Goal: Task Accomplishment & Management: Manage account settings

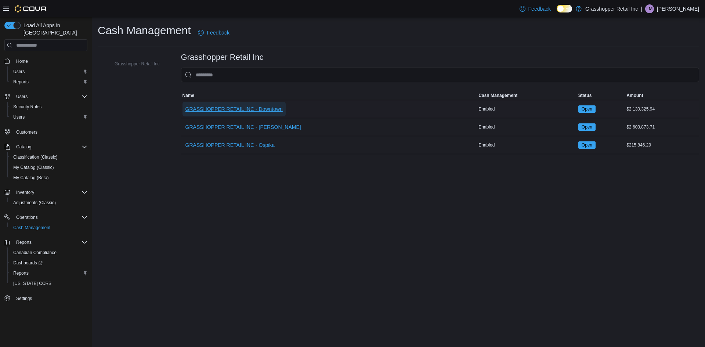
click at [254, 113] on span "GRASSHOPPER RETAIL INC - Downtown" at bounding box center [233, 108] width 97 height 7
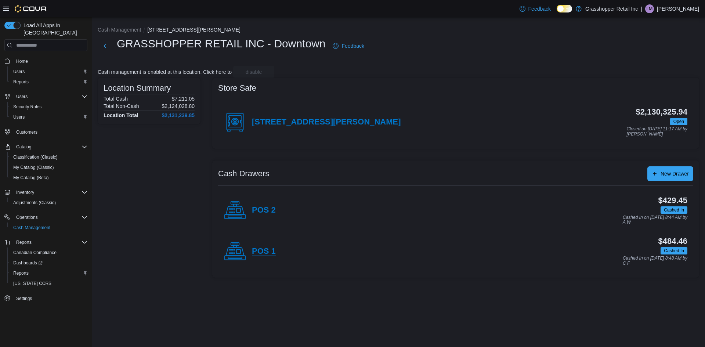
click at [258, 254] on h4 "POS 1" at bounding box center [264, 252] width 24 height 10
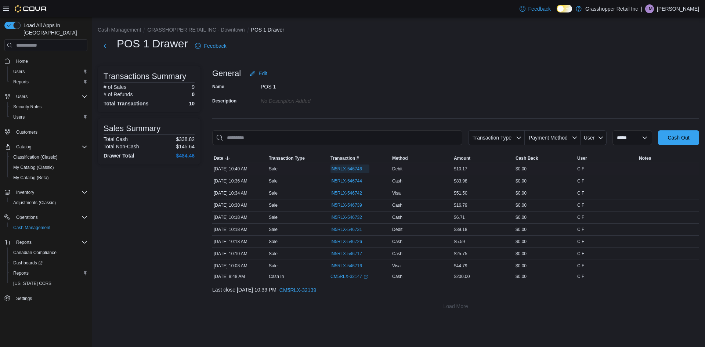
click at [337, 165] on span "IN5RLX-546746" at bounding box center [350, 169] width 39 height 9
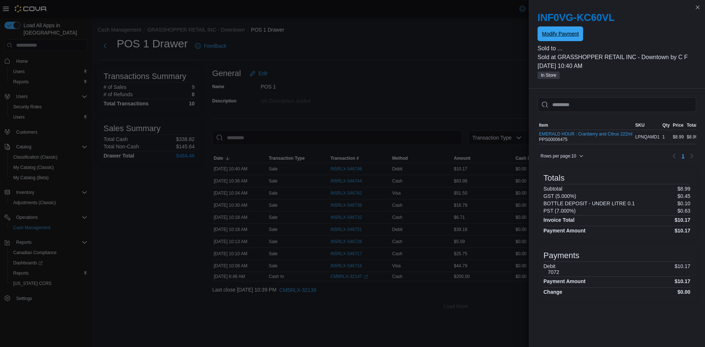
click at [572, 45] on div "INF0VG-KC60VL Modify Payment Sold to ... Sold at GRASSHOPPER RETAIL INC - Downt…" at bounding box center [617, 46] width 176 height 86
click at [570, 32] on span "Modify Payment" at bounding box center [560, 33] width 37 height 7
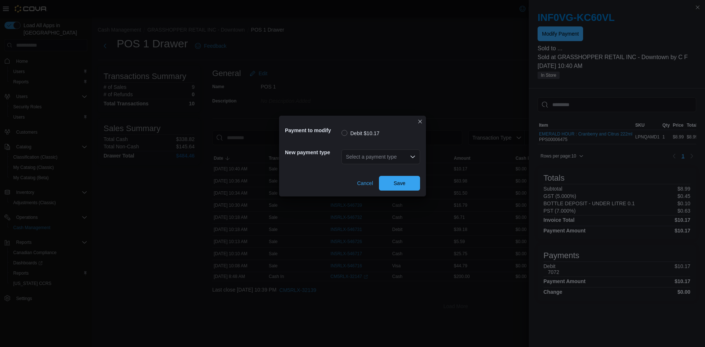
click at [400, 152] on div "Select a payment type" at bounding box center [381, 157] width 79 height 15
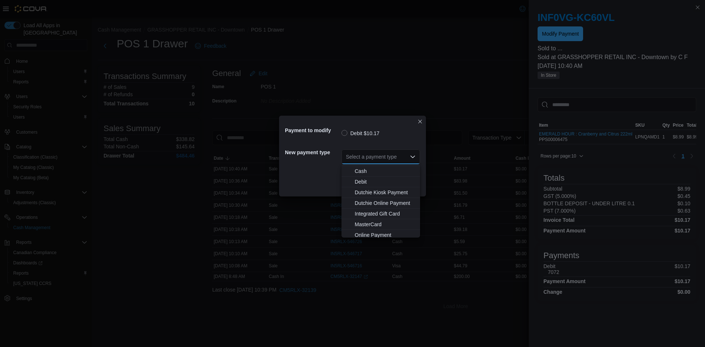
scroll to position [54, 0]
click at [403, 201] on span "MasterCard" at bounding box center [385, 200] width 61 height 7
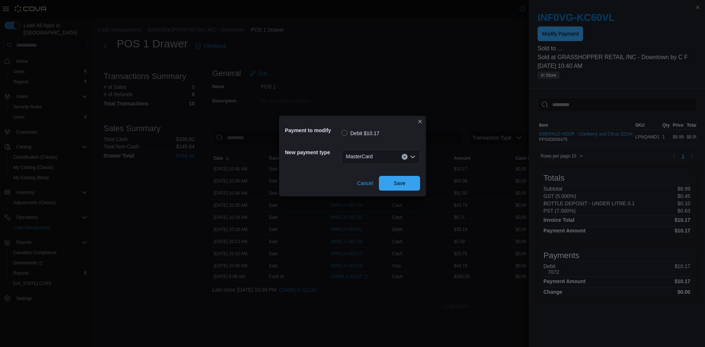
drag, startPoint x: 403, startPoint y: 201, endPoint x: 398, endPoint y: 202, distance: 5.0
click at [402, 201] on div "Payment to modify Debit $10.17 New payment type MasterCard Combo box. Selected.…" at bounding box center [352, 173] width 705 height 347
click at [395, 190] on span "Save" at bounding box center [399, 183] width 32 height 15
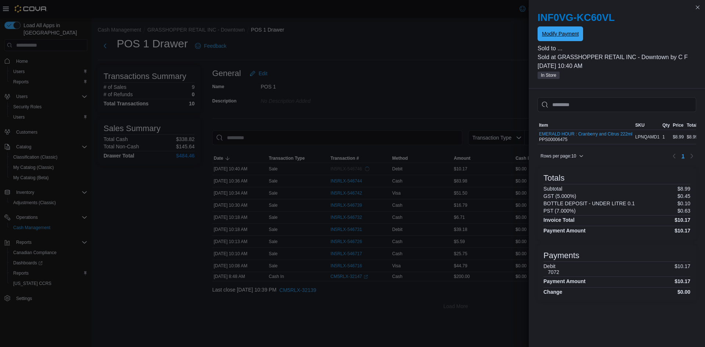
scroll to position [0, 0]
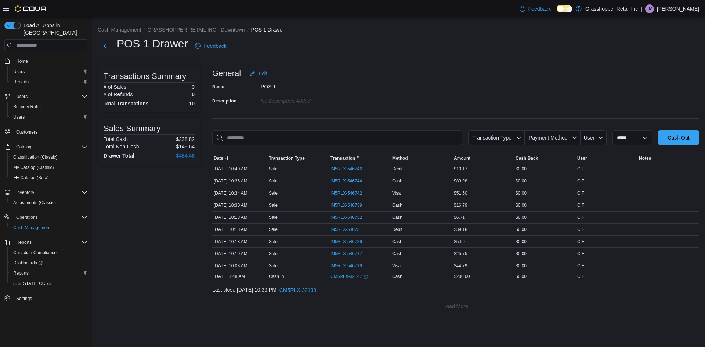
click at [692, 10] on p "[PERSON_NAME]" at bounding box center [678, 8] width 42 height 9
click at [644, 71] on span "Sign Out" at bounding box center [652, 72] width 20 height 7
